Goal: Task Accomplishment & Management: Use online tool/utility

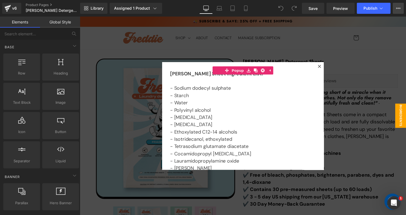
click at [399, 6] on icon at bounding box center [398, 8] width 4 height 4
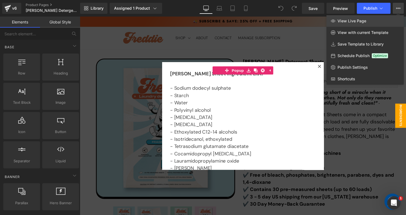
click at [371, 22] on link "View Live Page" at bounding box center [364, 21] width 77 height 12
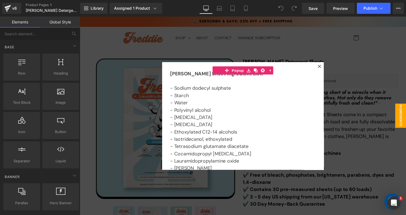
click at [342, 75] on div at bounding box center [247, 119] width 334 height 204
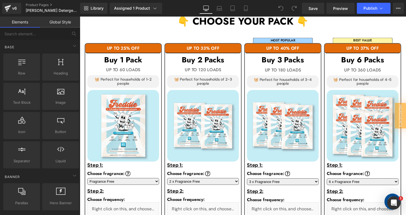
scroll to position [358, 0]
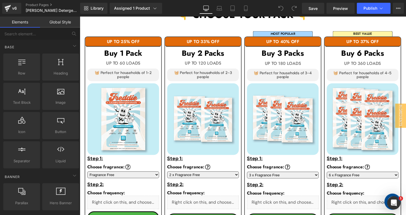
click at [355, 75] on div "🧺 Perfect for households of 4-5 people Text Block" at bounding box center [369, 76] width 73 height 13
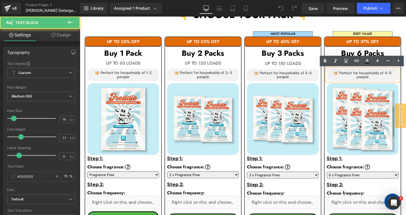
click at [355, 75] on p "🧺 Perfect for households of 4-5 people" at bounding box center [369, 76] width 69 height 9
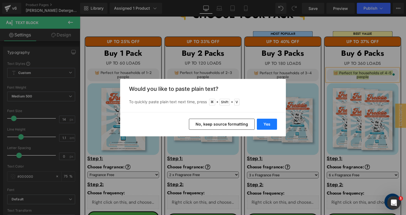
click at [266, 127] on button "Yes" at bounding box center [267, 124] width 20 height 11
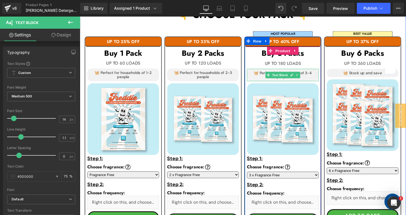
click at [269, 79] on p "🧺 Perfect for households of 3-4 people" at bounding box center [287, 76] width 69 height 9
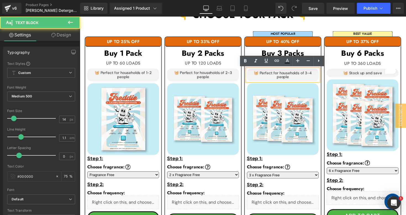
click at [269, 79] on p "🧺 Perfect for households of 3-4 people" at bounding box center [287, 76] width 69 height 9
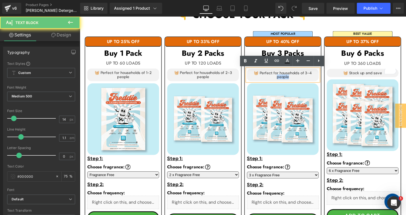
click at [269, 79] on p "🧺 Perfect for households of 3-4 people" at bounding box center [287, 76] width 69 height 9
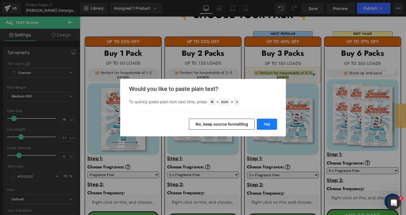
click at [271, 125] on button "Yes" at bounding box center [267, 124] width 20 height 11
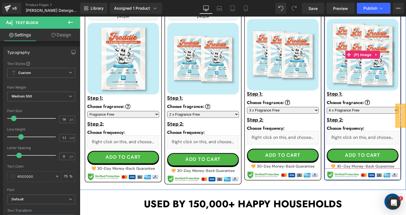
scroll to position [421, 0]
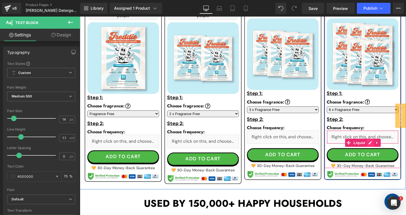
click at [376, 146] on div "Liquid" at bounding box center [369, 140] width 73 height 14
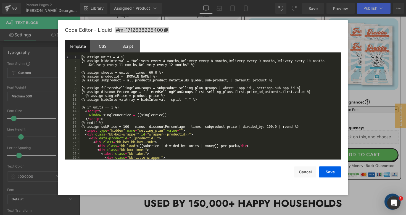
click at [119, 56] on div "{% assign units = 4 %} {% assign hideInterval = "Delivery every 4 months,Delive…" at bounding box center [209, 111] width 259 height 112
click at [330, 173] on button "Save" at bounding box center [330, 172] width 22 height 11
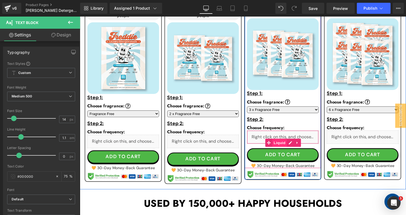
click at [291, 143] on span "Liquid" at bounding box center [284, 146] width 15 height 8
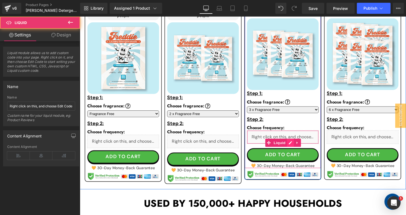
click at [294, 144] on div "Liquid" at bounding box center [287, 140] width 73 height 14
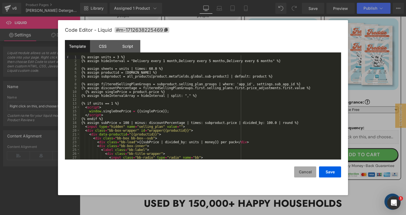
click at [297, 172] on button "Cancel" at bounding box center [305, 172] width 22 height 11
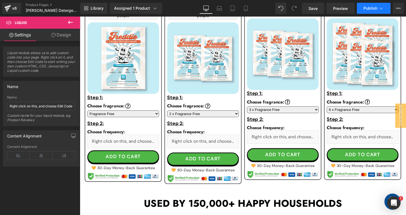
click at [365, 8] on span "Publish" at bounding box center [370, 8] width 14 height 4
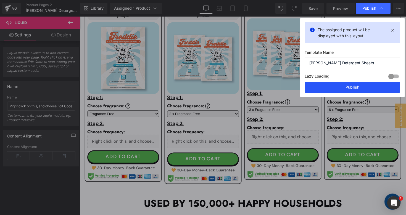
click at [346, 90] on button "Publish" at bounding box center [353, 87] width 96 height 11
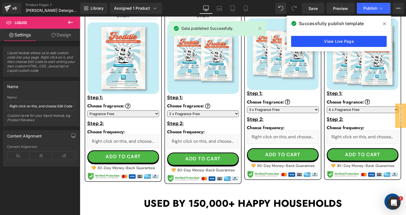
click at [358, 41] on link "View Live Page" at bounding box center [339, 41] width 96 height 11
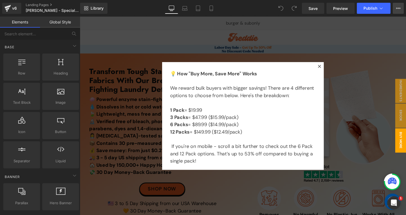
click at [397, 8] on icon at bounding box center [398, 8] width 4 height 4
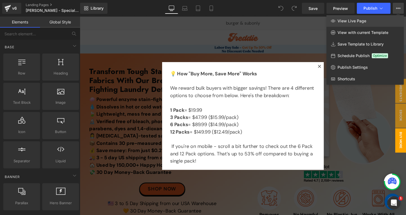
click at [364, 26] on link "View Live Page" at bounding box center [364, 21] width 77 height 12
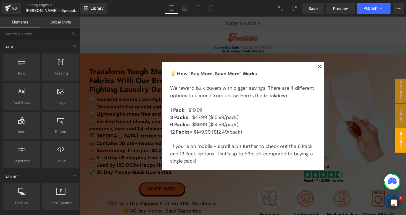
click at [359, 74] on div at bounding box center [247, 119] width 334 height 204
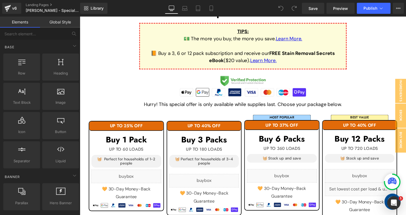
scroll to position [496, 0]
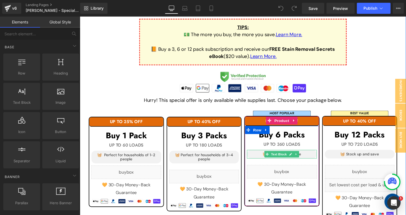
click at [310, 154] on div "🧺 Stock up and save" at bounding box center [287, 157] width 72 height 9
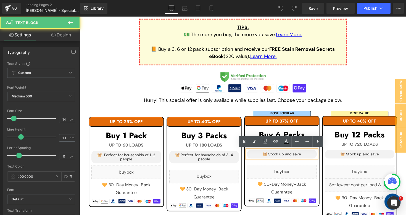
click at [310, 154] on div "🧺 Stock up and save" at bounding box center [287, 157] width 72 height 9
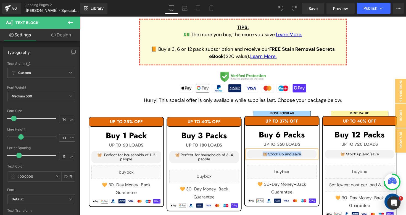
copy div "🧺 Stock up and save"
